Goal: Check status: Check status

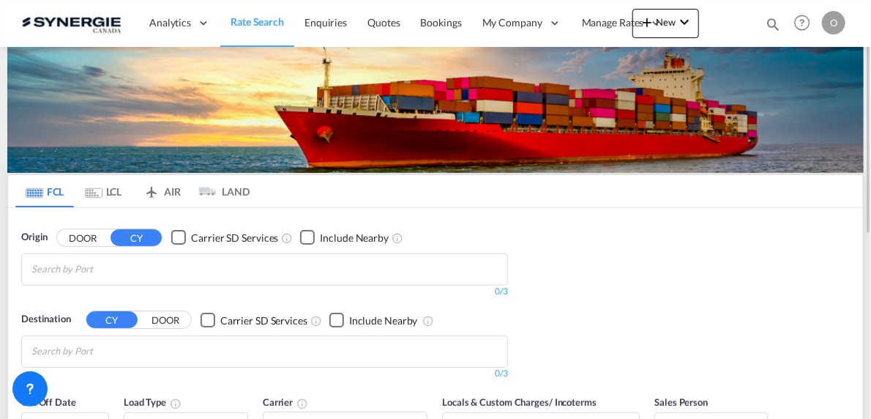
click at [766, 24] on md-icon "icon-magnify" at bounding box center [773, 24] width 16 height 16
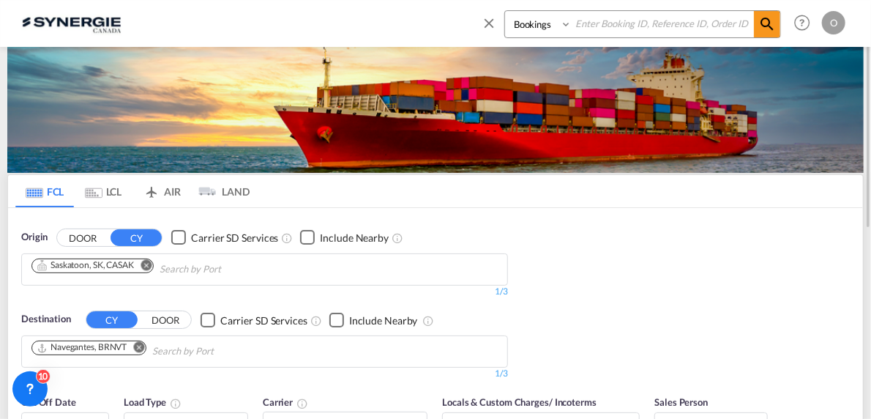
click at [531, 25] on select "Bookings Quotes Enquiries" at bounding box center [540, 24] width 70 height 26
select select "Quotes"
click at [505, 11] on select "Bookings Quotes Enquiries" at bounding box center [540, 24] width 70 height 26
click at [604, 32] on input at bounding box center [663, 24] width 182 height 26
paste input "SYC000014982"
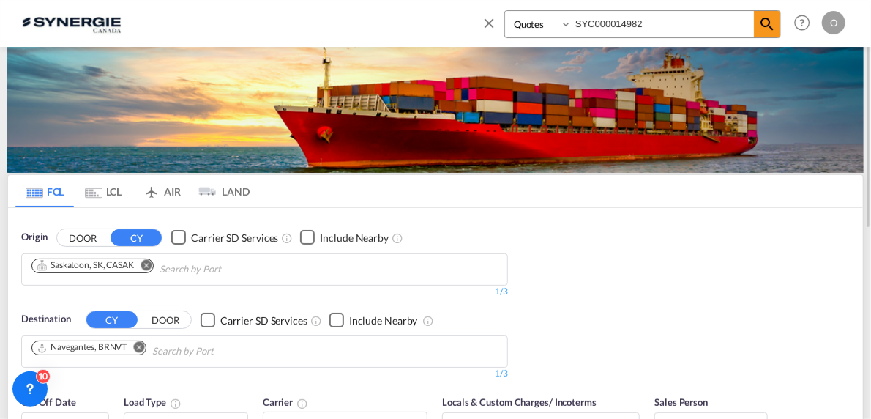
type input "SYC000014982"
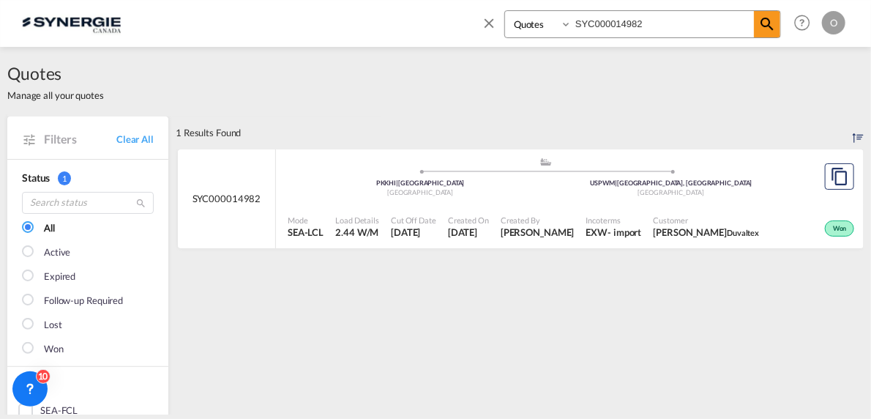
click at [450, 213] on div "Created On [DATE]" at bounding box center [468, 227] width 53 height 37
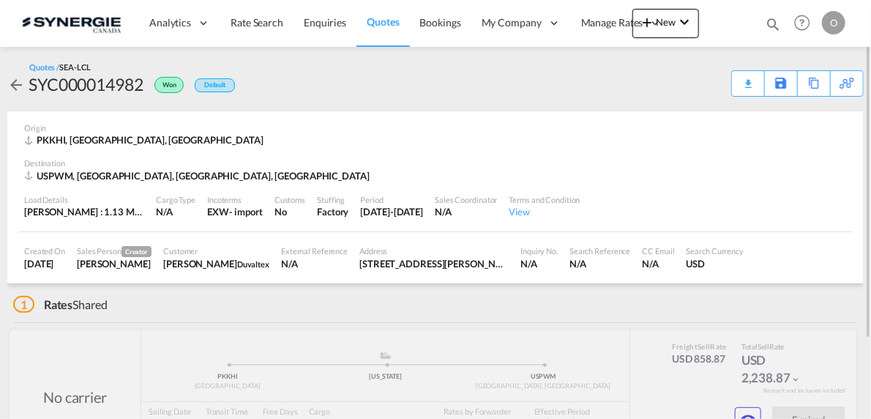
click at [778, 29] on md-icon "icon-magnify" at bounding box center [773, 24] width 16 height 16
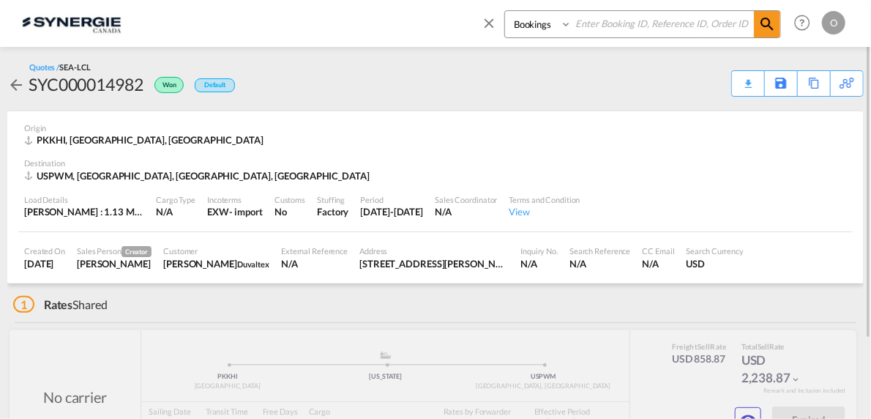
click at [543, 31] on select "Bookings Quotes Enquiries" at bounding box center [540, 24] width 70 height 26
select select "Quotes"
click at [505, 11] on select "Bookings Quotes Enquiries" at bounding box center [540, 24] width 70 height 26
click at [602, 28] on input at bounding box center [663, 24] width 182 height 26
paste input "SYC000014084"
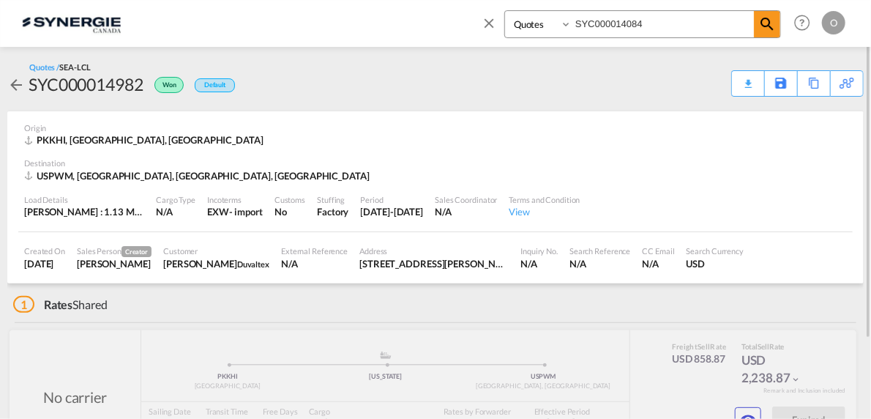
type input "SYC000014084"
